Goal: Consume media (video, audio)

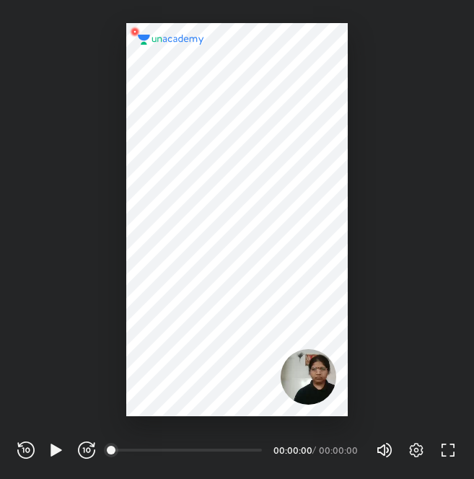
scroll to position [479, 473]
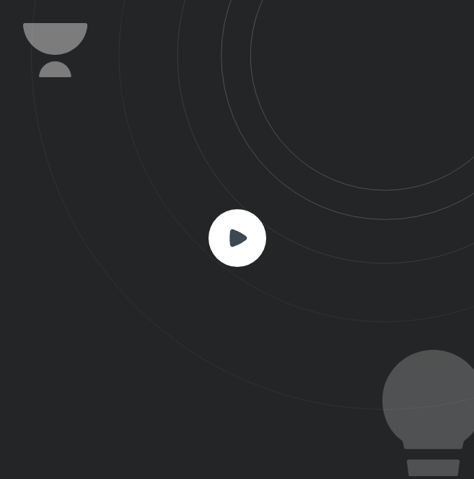
click at [242, 248] on rect at bounding box center [237, 238] width 58 height 58
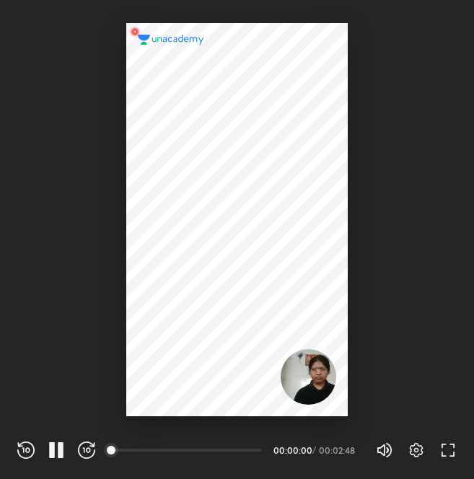
drag, startPoint x: 242, startPoint y: 248, endPoint x: 249, endPoint y: 242, distance: 9.7
click at [249, 242] on div at bounding box center [236, 219] width 221 height 393
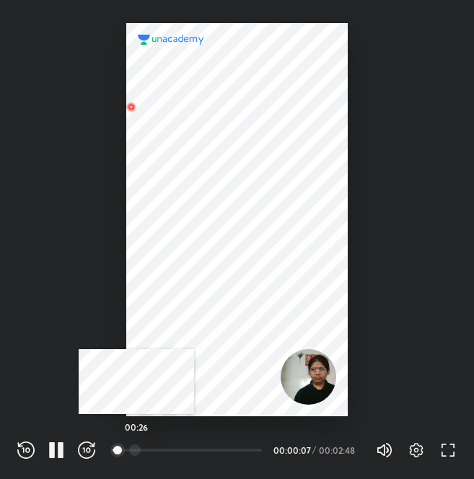
click at [136, 446] on div at bounding box center [135, 450] width 12 height 12
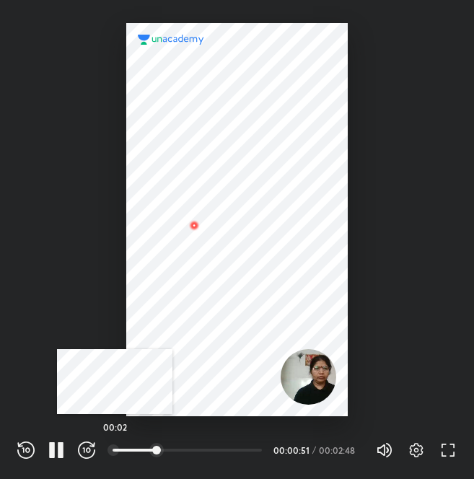
click at [115, 450] on div at bounding box center [113, 450] width 12 height 12
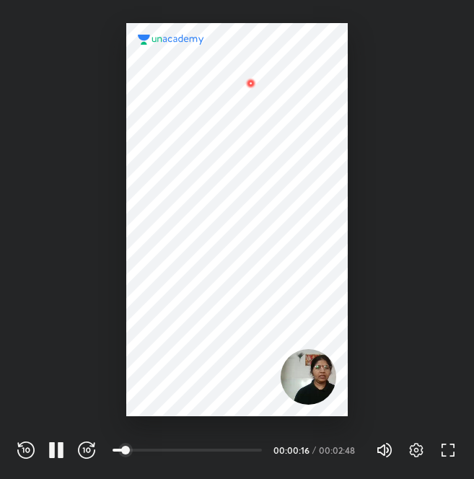
click at [443, 296] on div at bounding box center [237, 208] width 474 height 416
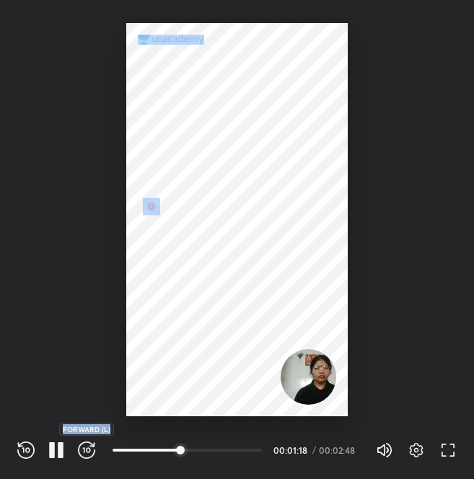
drag, startPoint x: 443, startPoint y: 296, endPoint x: 91, endPoint y: 454, distance: 385.9
click at [91, 454] on div "REWIND (J) PAUSE (K) FORWARD (L) 02:10 00:01:18 / 00:02:48 Volume (M) 100% Sett…" at bounding box center [237, 239] width 474 height 479
click at [92, 454] on icon "button" at bounding box center [86, 449] width 17 height 17
